Goal: Find specific page/section: Find specific page/section

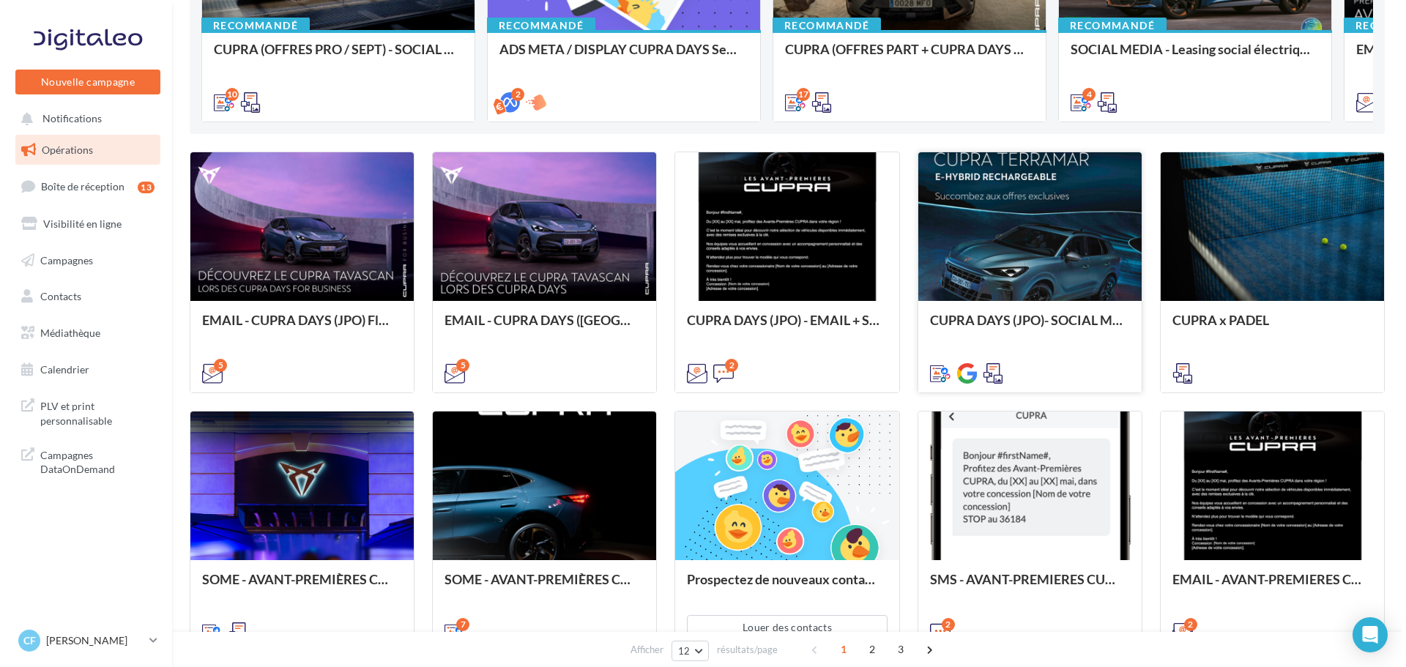
scroll to position [394, 0]
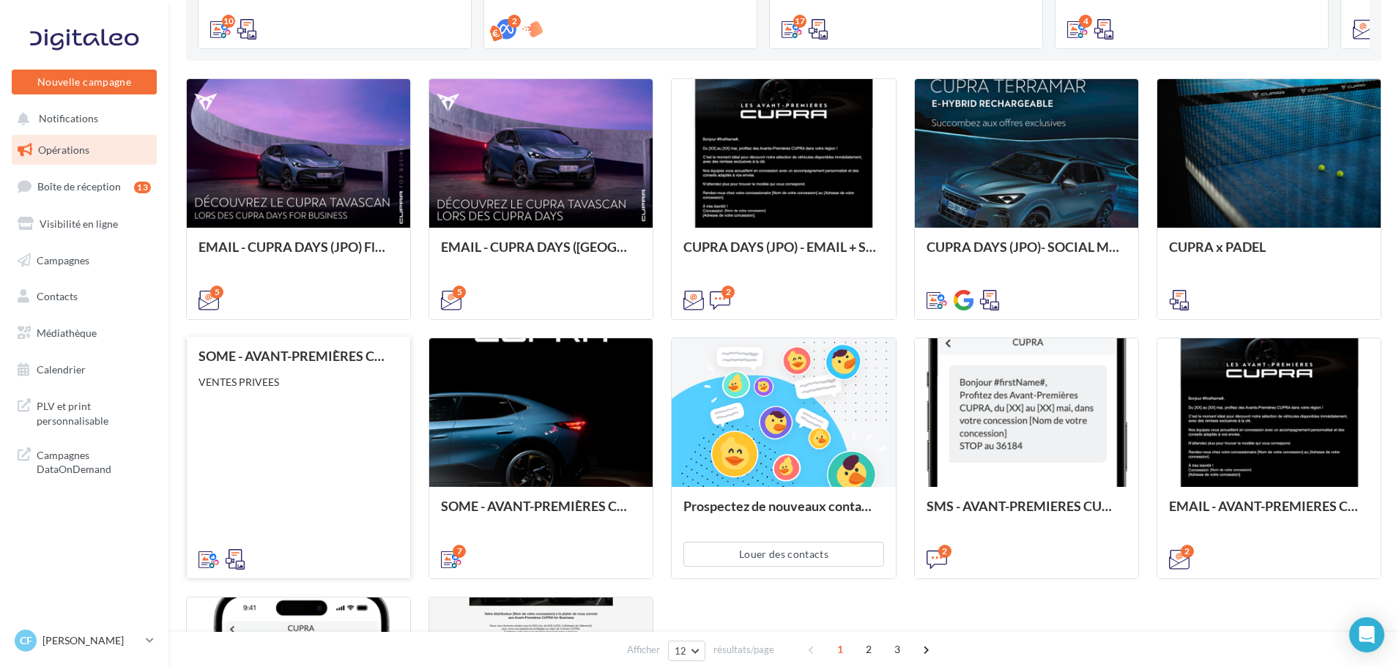
click at [357, 453] on div "SOME - AVANT-PREMIÈRES CUPRA FOR BUSINESS (VENTES PRIVEES) VENTES PRIVEES" at bounding box center [299, 457] width 200 height 217
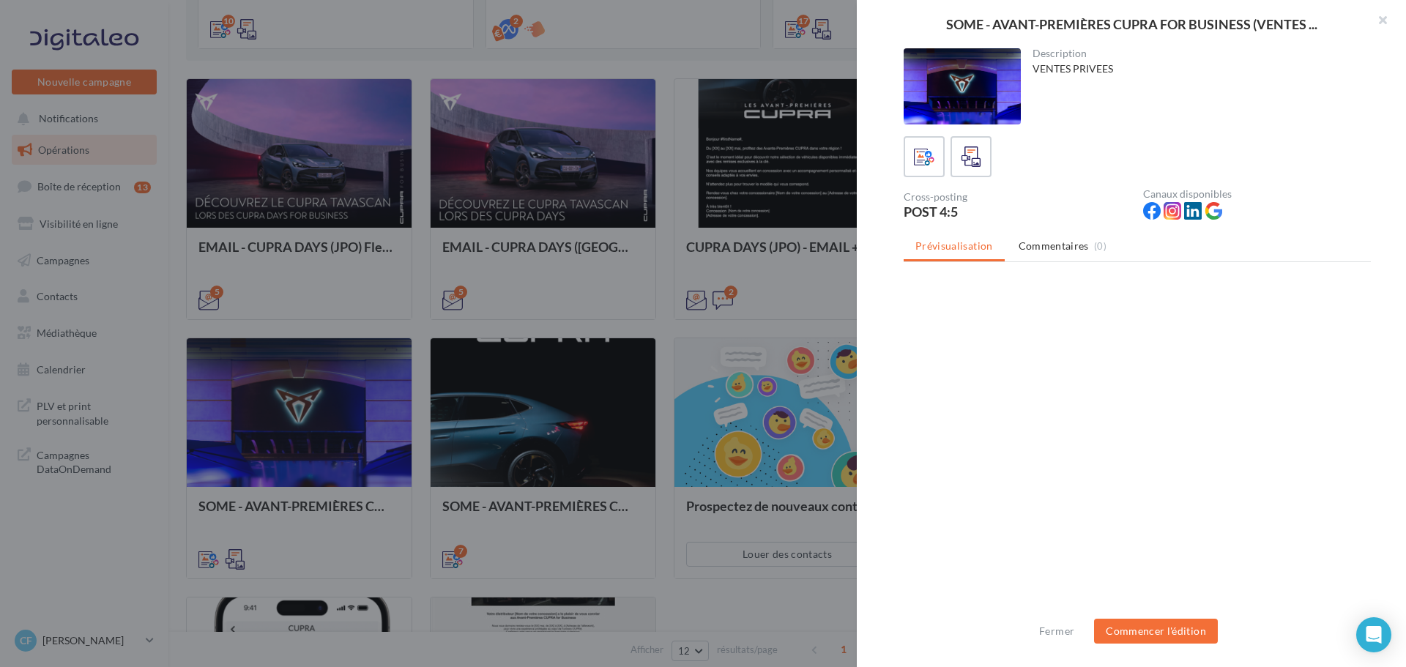
click at [981, 86] on div at bounding box center [962, 86] width 117 height 76
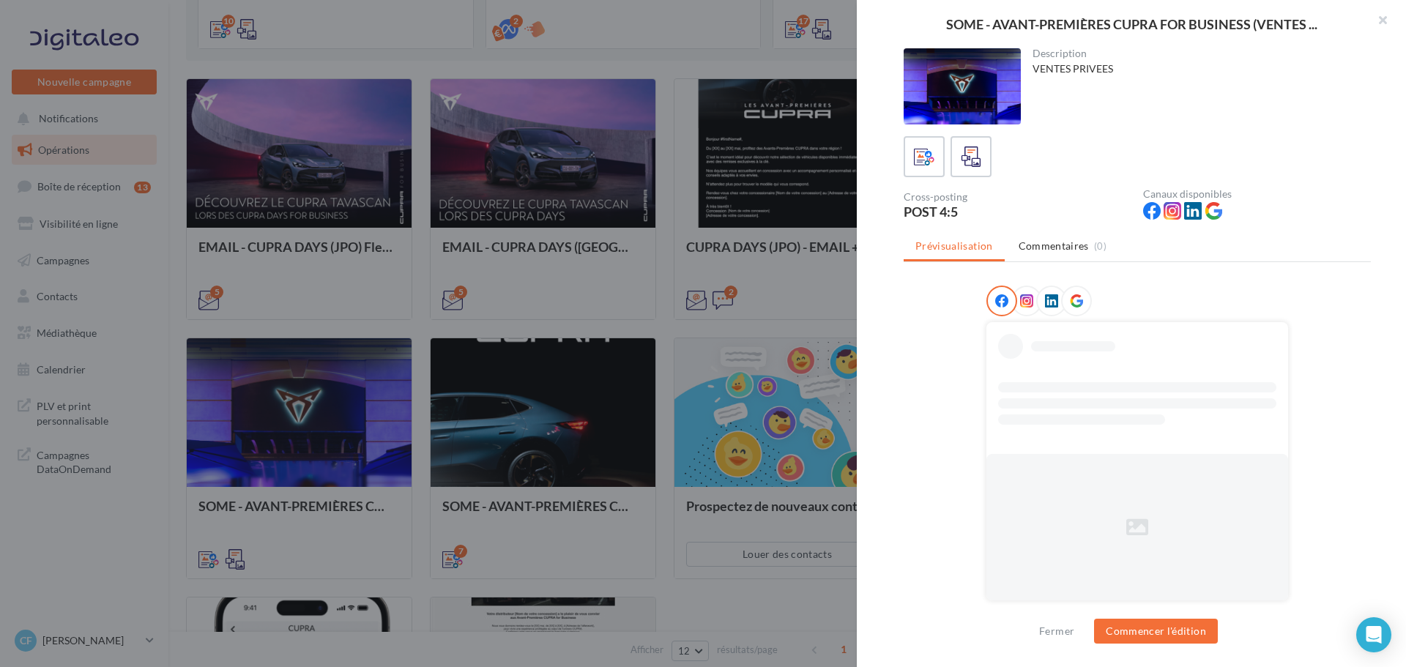
click at [981, 86] on div at bounding box center [962, 86] width 117 height 76
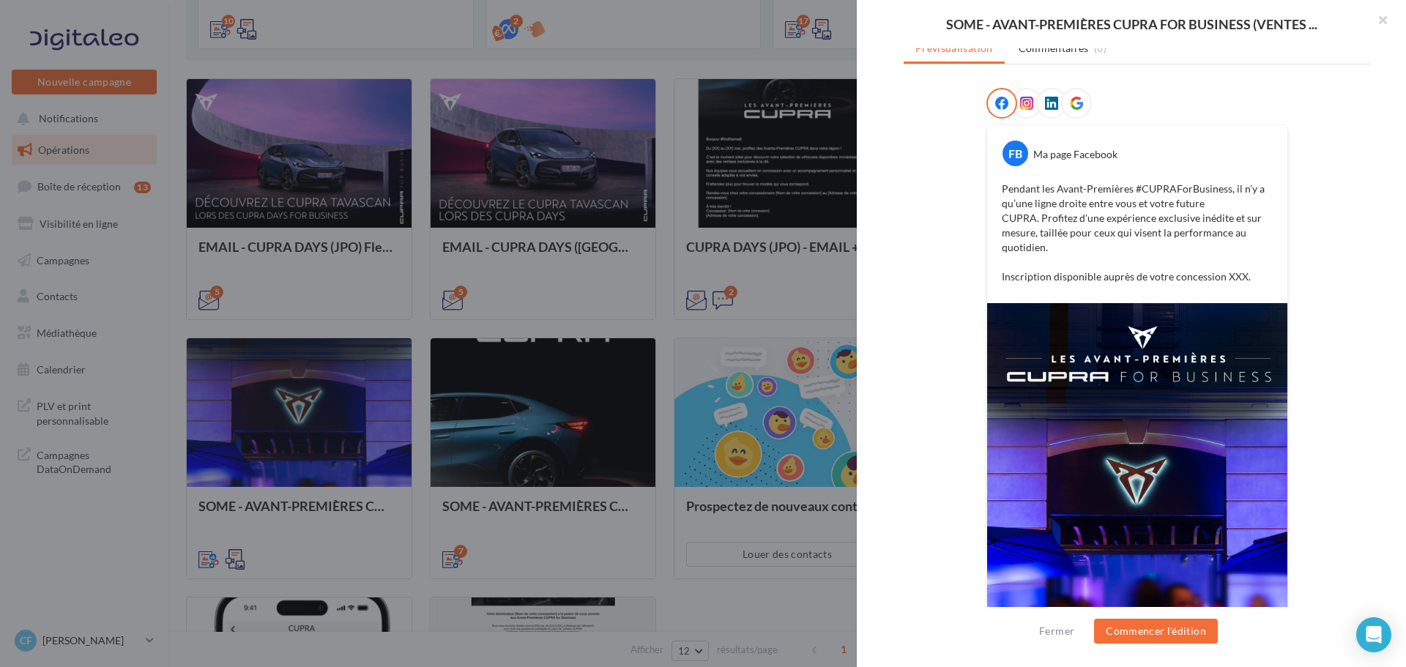
scroll to position [275, 0]
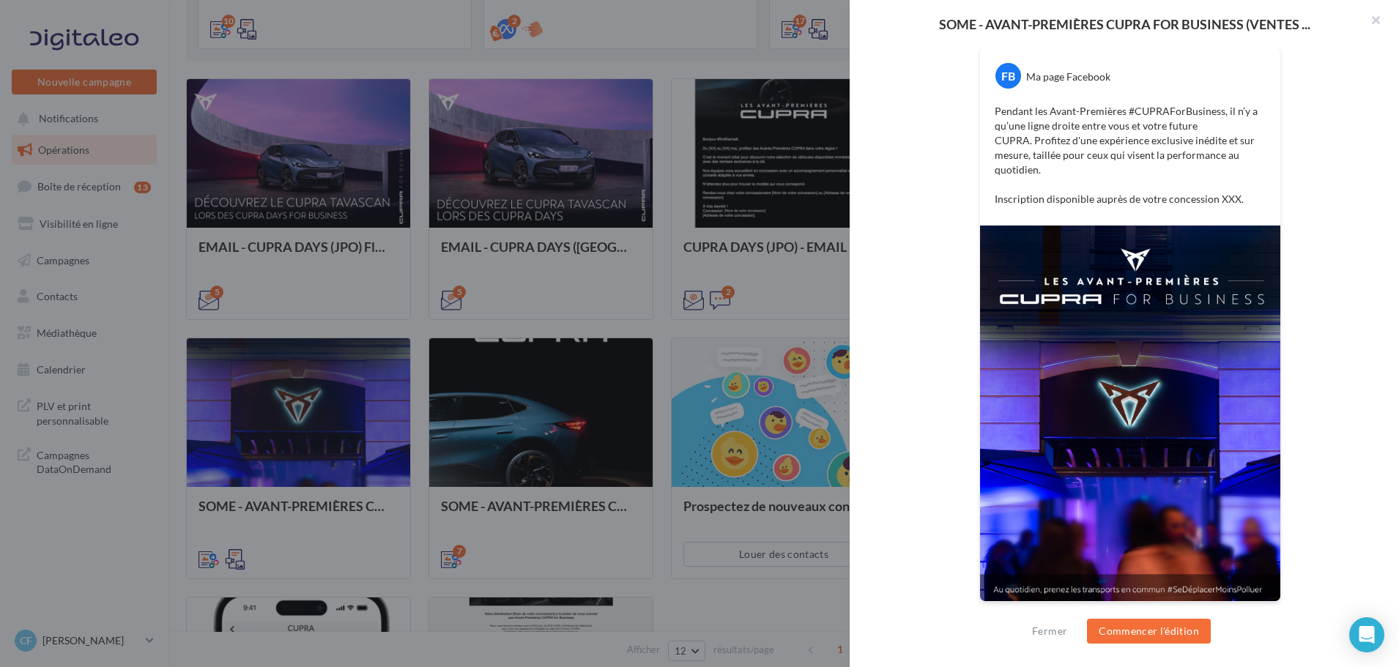
click at [794, 309] on div at bounding box center [699, 333] width 1399 height 667
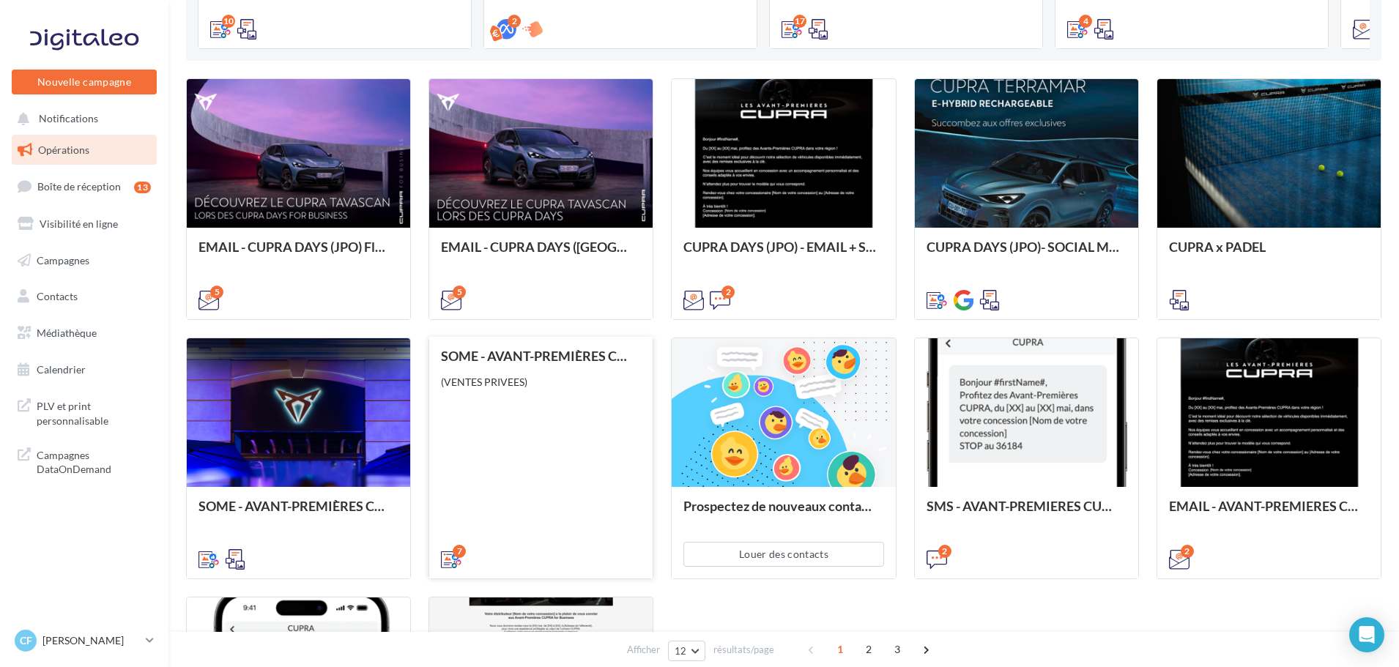
click at [601, 426] on div "SOME - AVANT-PREMIÈRES CUPRA PART (VENTES PRIVEES) (VENTES PRIVEES)" at bounding box center [541, 457] width 200 height 217
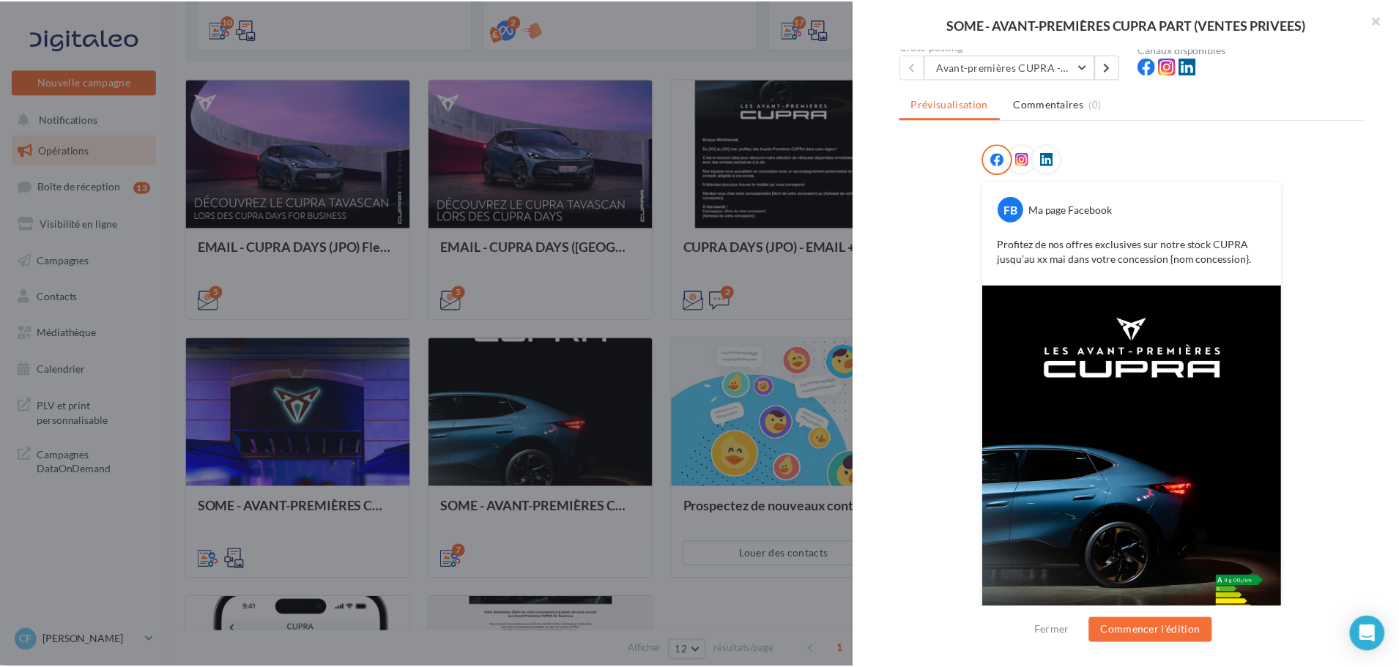
scroll to position [208, 0]
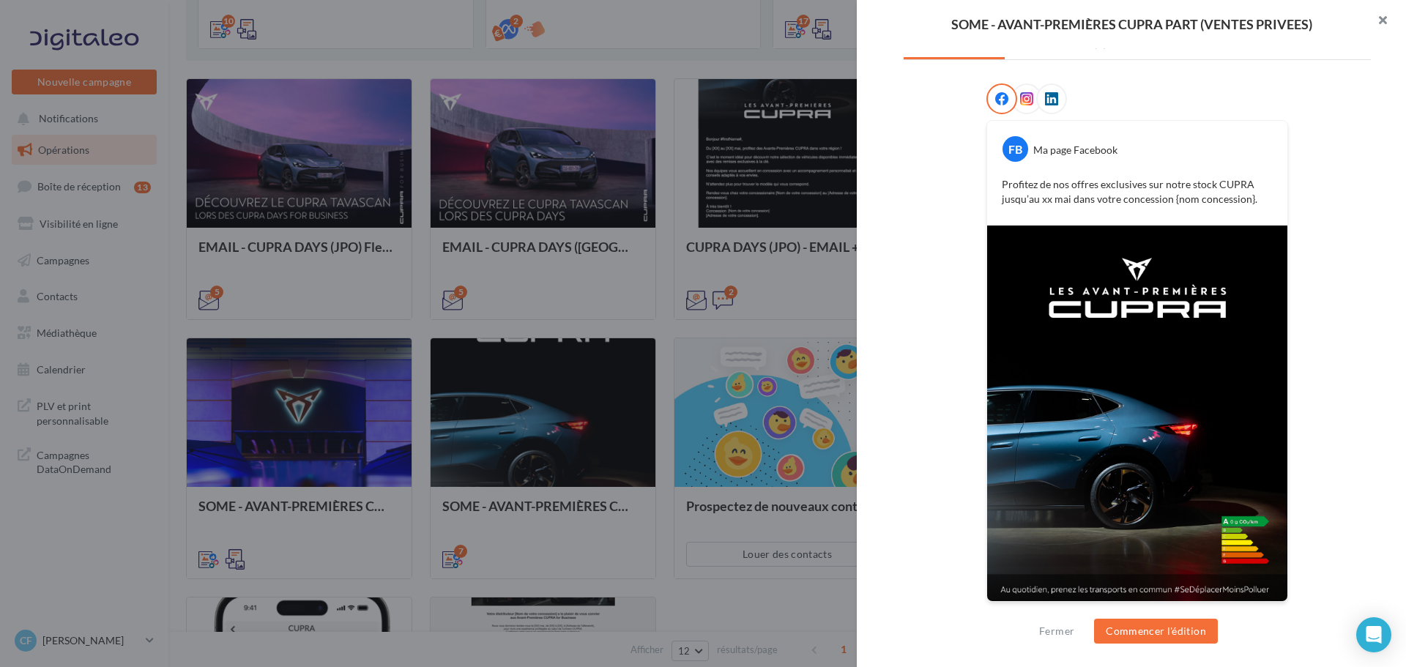
click at [1382, 23] on button "button" at bounding box center [1377, 22] width 59 height 44
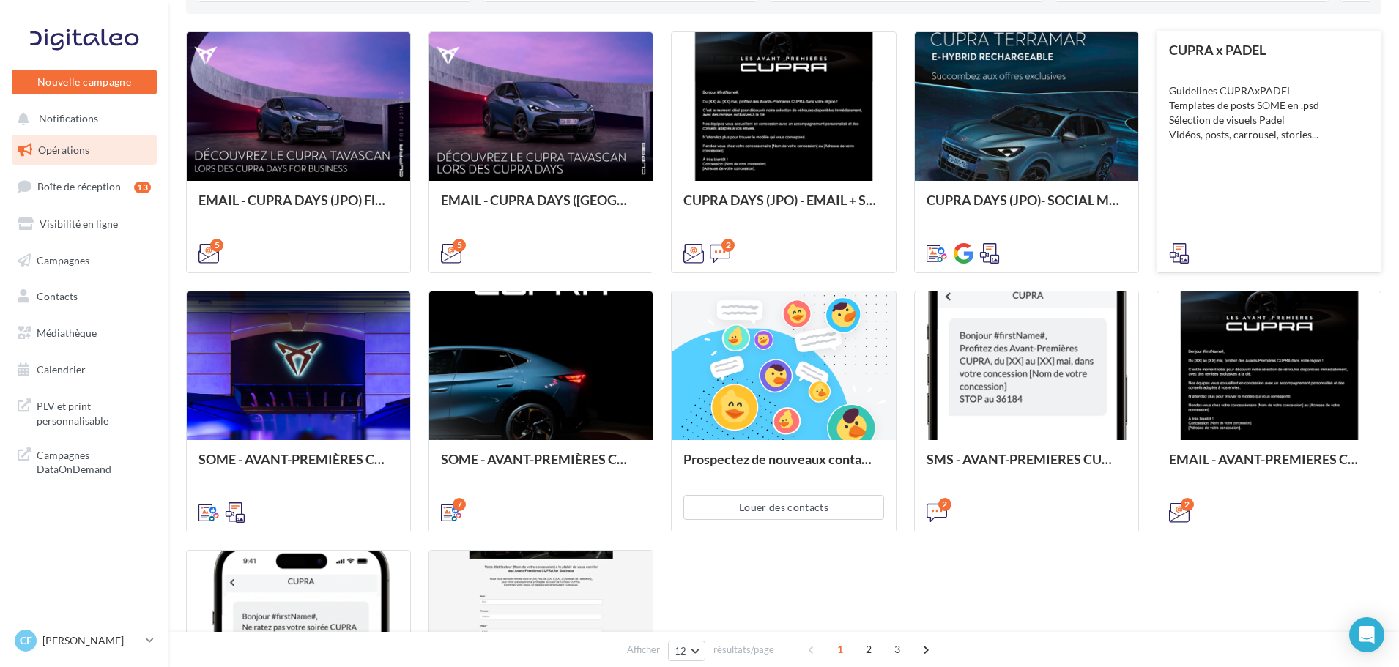
scroll to position [467, 0]
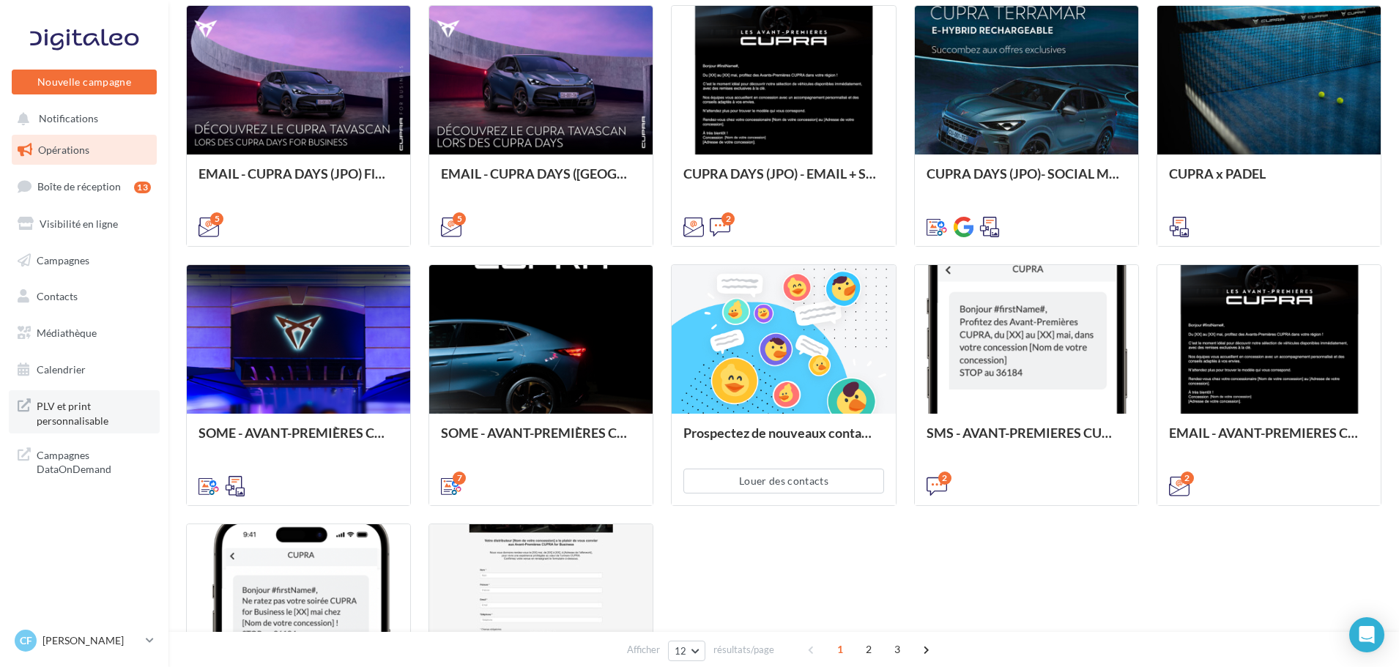
click at [38, 407] on span "PLV et print personnalisable" at bounding box center [94, 411] width 114 height 31
